Goal: Task Accomplishment & Management: Manage account settings

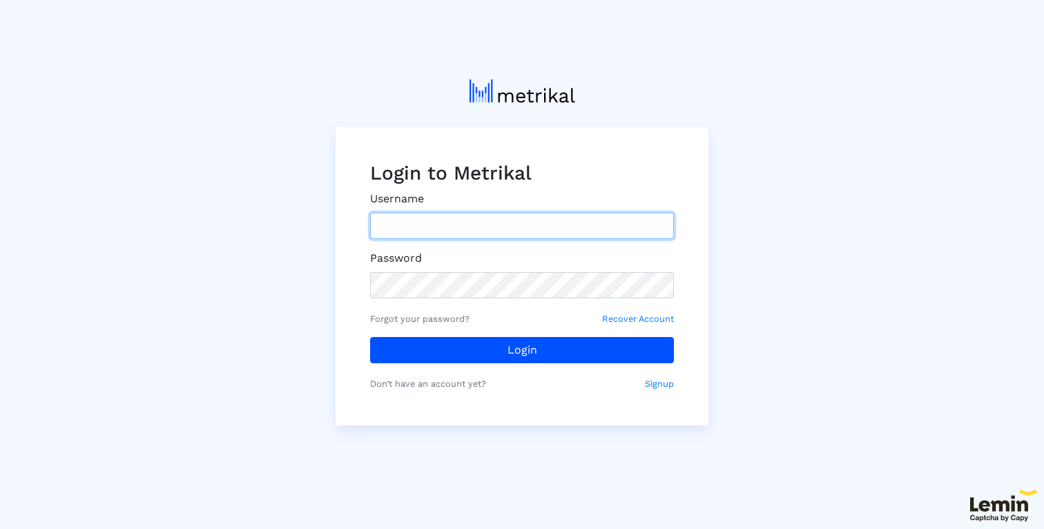
click at [589, 233] on input "text" at bounding box center [522, 226] width 304 height 26
click at [388, 320] on small "Forgot your password?" at bounding box center [419, 318] width 99 height 13
click at [409, 318] on small "Forgot your password?" at bounding box center [419, 318] width 99 height 13
click at [417, 227] on input "text" at bounding box center [522, 226] width 304 height 26
type input "[EMAIL_ADDRESS][DOMAIN_NAME]"
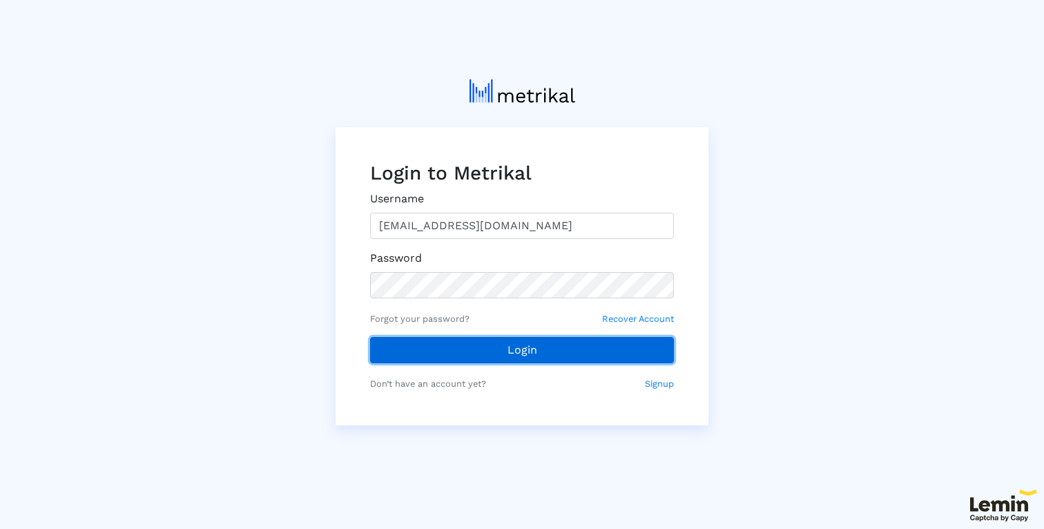
click at [447, 358] on button "Login" at bounding box center [522, 350] width 304 height 26
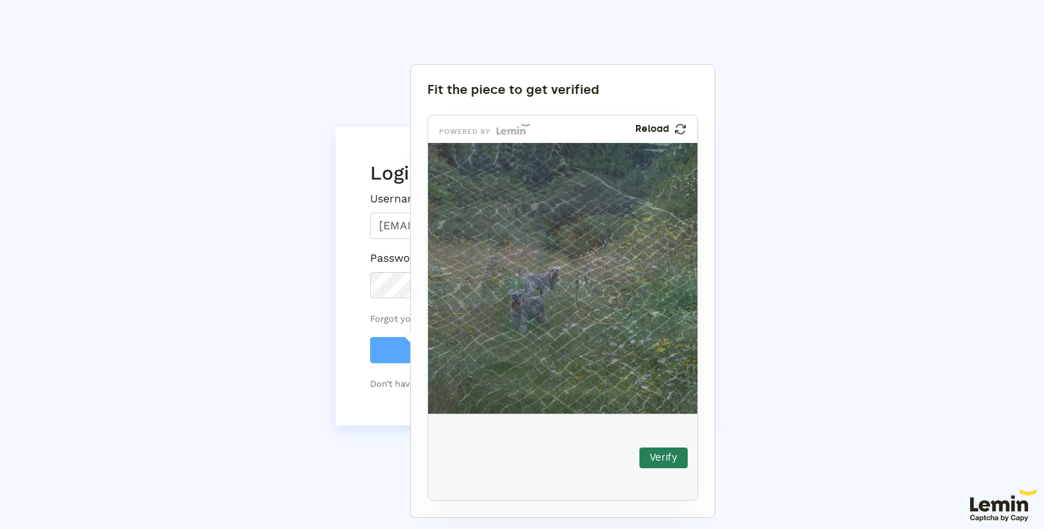
drag, startPoint x: 464, startPoint y: 470, endPoint x: 598, endPoint y: 310, distance: 208.7
click at [598, 310] on img at bounding box center [512, 389] width 447 height 271
click at [674, 457] on button "Verify" at bounding box center [663, 457] width 48 height 21
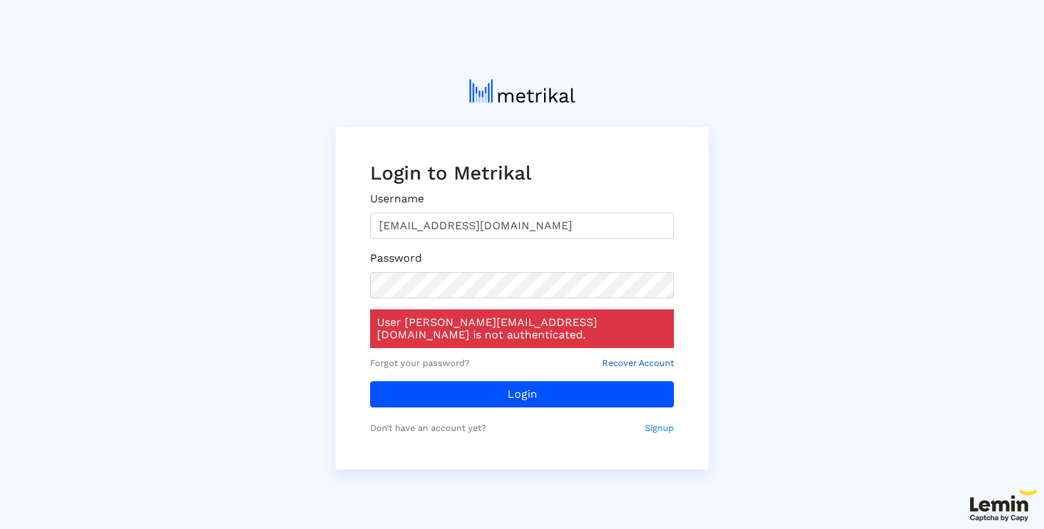
click at [643, 356] on small "Recover Account" at bounding box center [638, 362] width 72 height 13
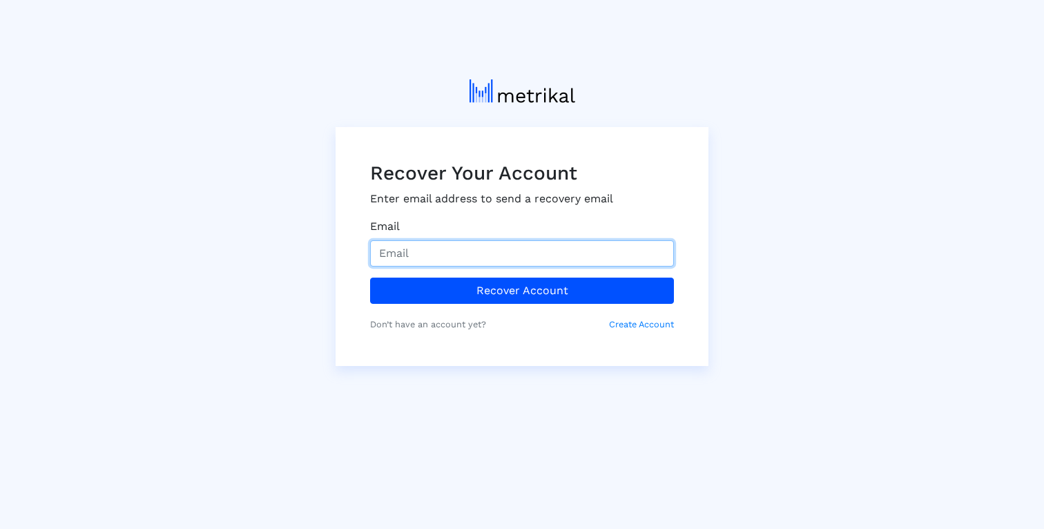
click at [586, 257] on input "Email" at bounding box center [522, 253] width 304 height 26
type input "[EMAIL_ADDRESS][DOMAIN_NAME]"
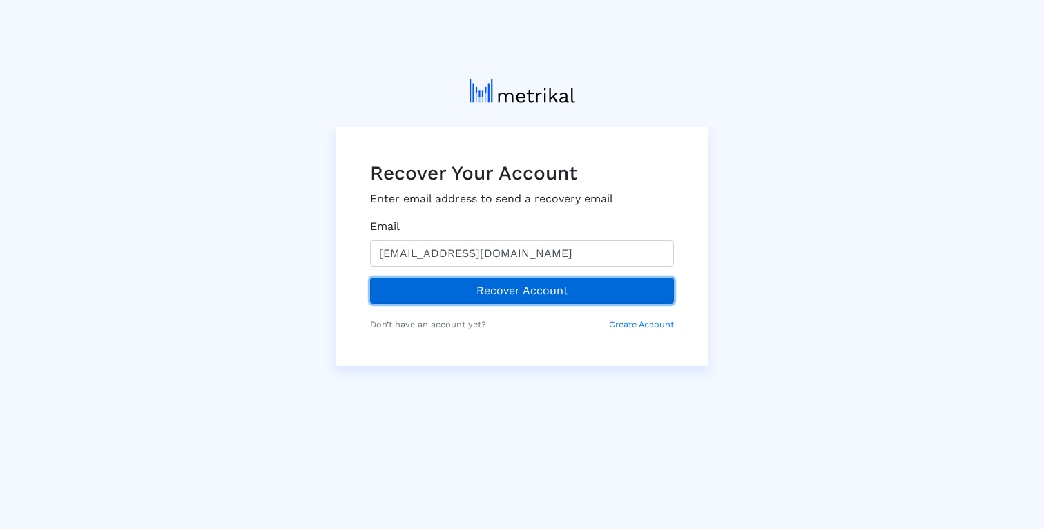
click at [536, 291] on button "Recover Account" at bounding box center [522, 290] width 304 height 26
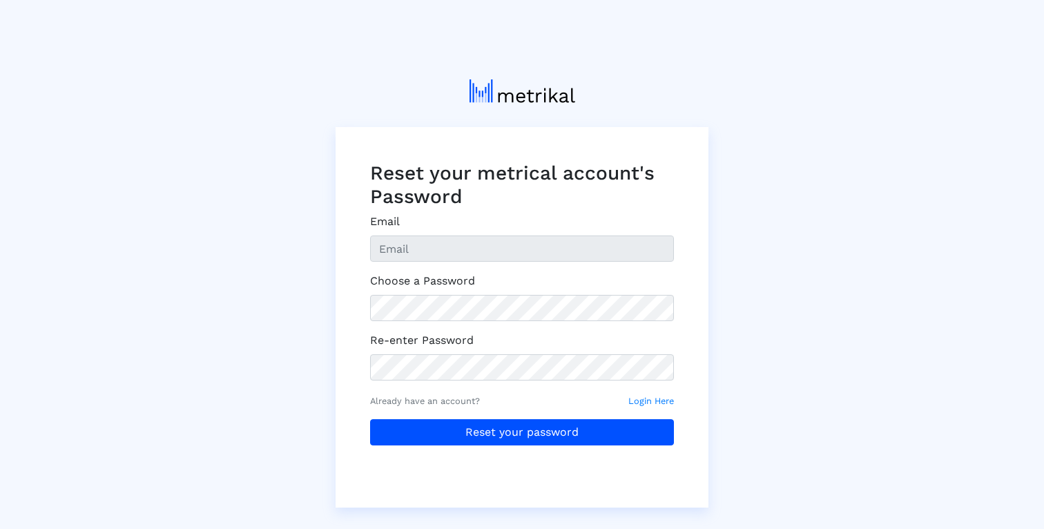
type input "[EMAIL_ADDRESS][DOMAIN_NAME]"
click at [531, 322] on form "Email alannak@squareup.com Choose a Password Re-enter Password Already have an …" at bounding box center [522, 343] width 304 height 260
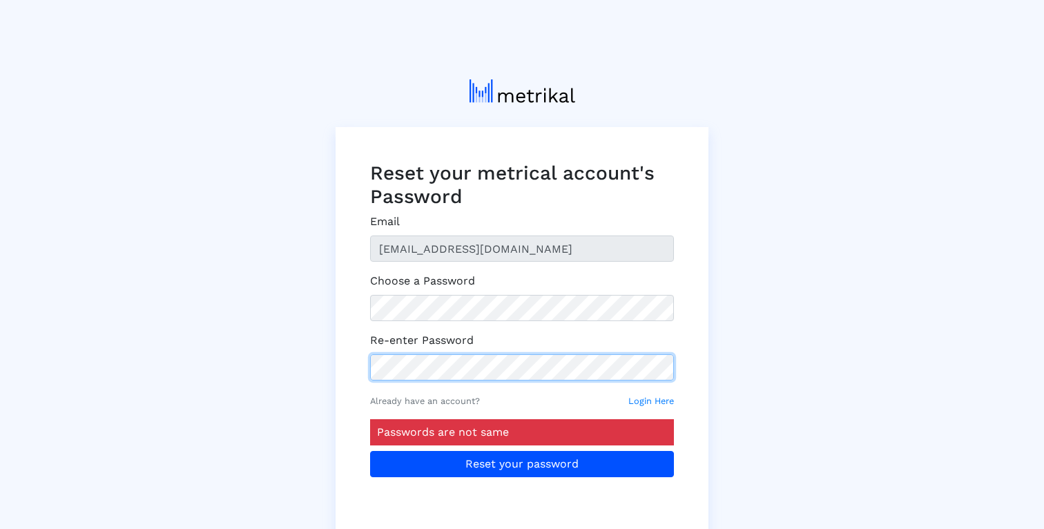
click at [370, 451] on button "Reset your password" at bounding box center [522, 464] width 304 height 26
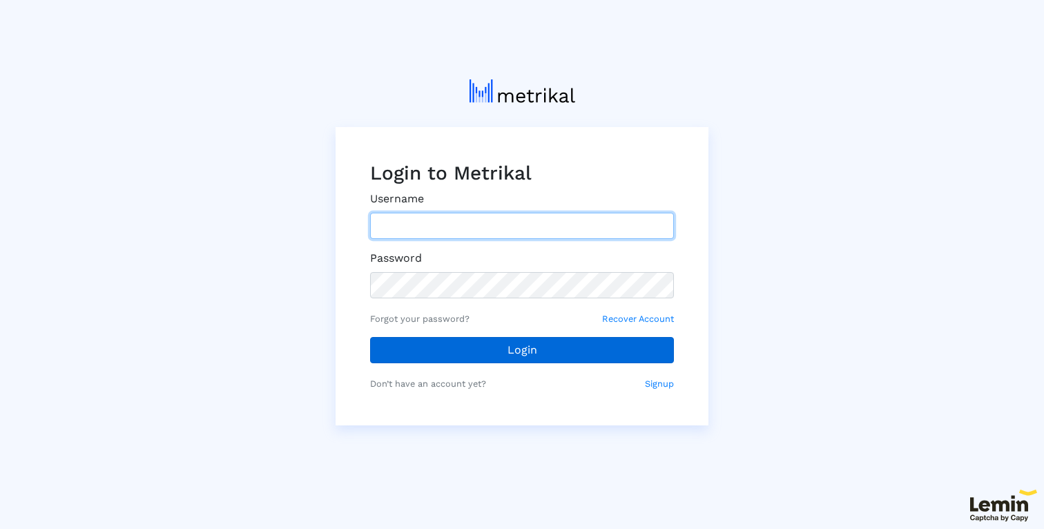
type input "[EMAIL_ADDRESS][DOMAIN_NAME]"
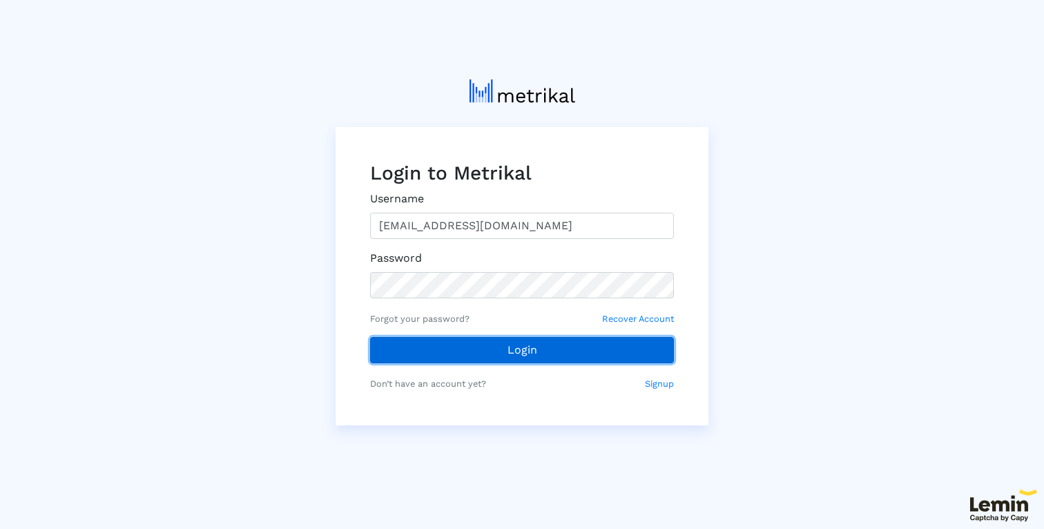
click at [580, 355] on button "Login" at bounding box center [522, 350] width 304 height 26
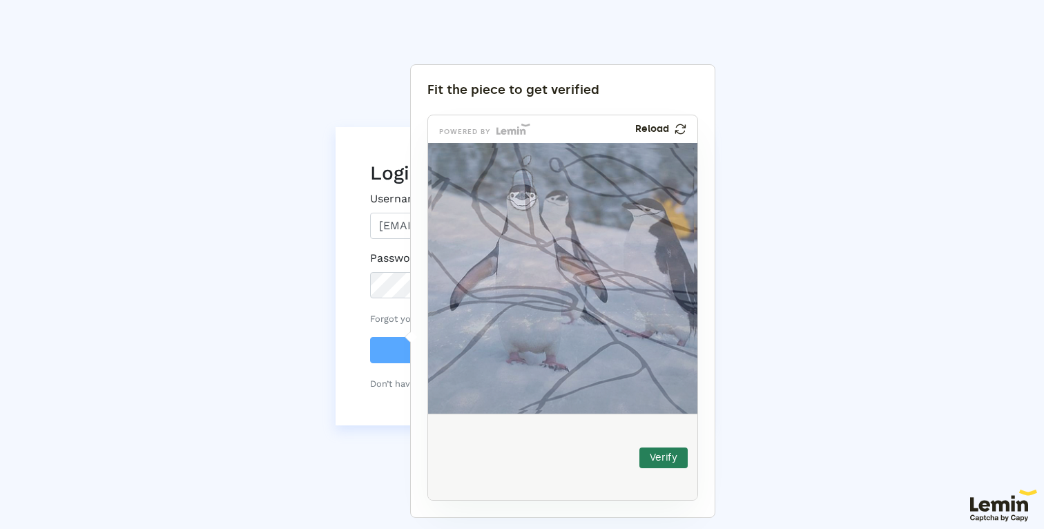
drag, startPoint x: 476, startPoint y: 447, endPoint x: 525, endPoint y: 170, distance: 280.4
click at [525, 170] on img at bounding box center [431, 274] width 447 height 271
click at [662, 447] on button "Verify" at bounding box center [663, 457] width 48 height 21
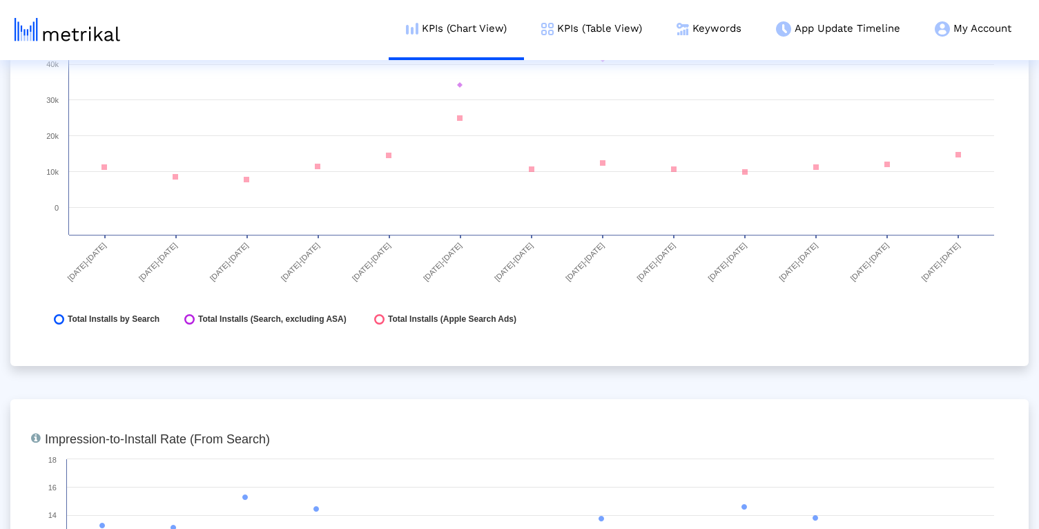
scroll to position [2368, 0]
